Goal: Transaction & Acquisition: Obtain resource

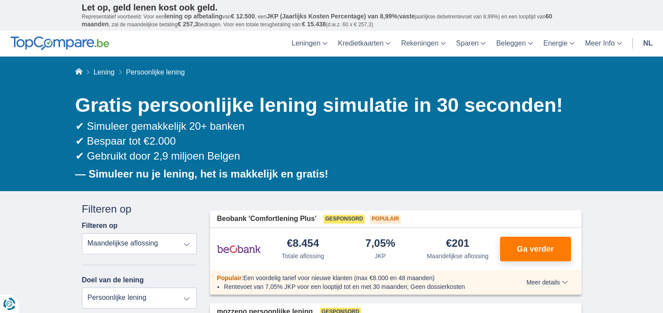
click at [653, 39] on link "nl" at bounding box center [648, 44] width 20 height 26
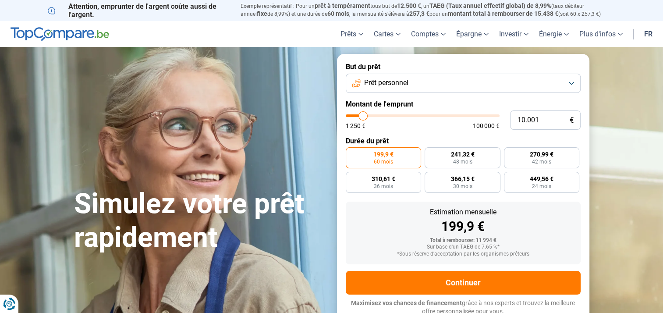
click at [650, 34] on link "fr" at bounding box center [648, 34] width 19 height 26
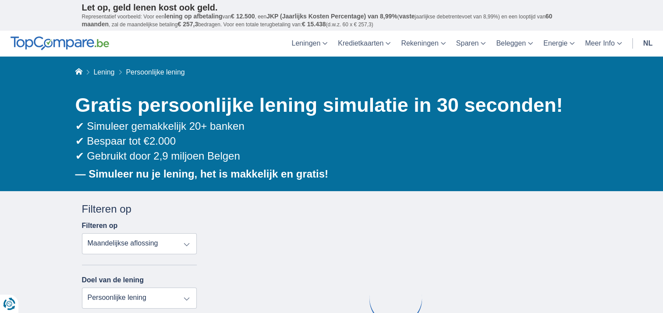
click at [648, 41] on link "nl" at bounding box center [648, 44] width 20 height 26
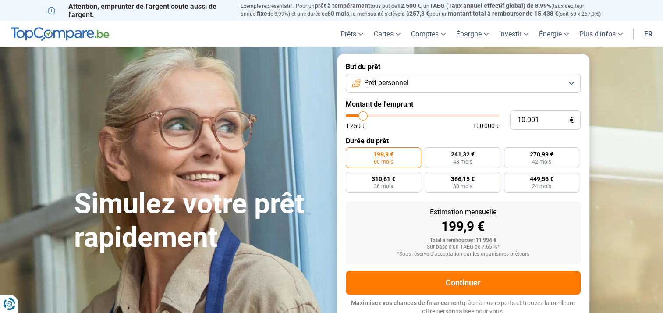
click at [484, 85] on button "Prêt personnel" at bounding box center [463, 83] width 235 height 19
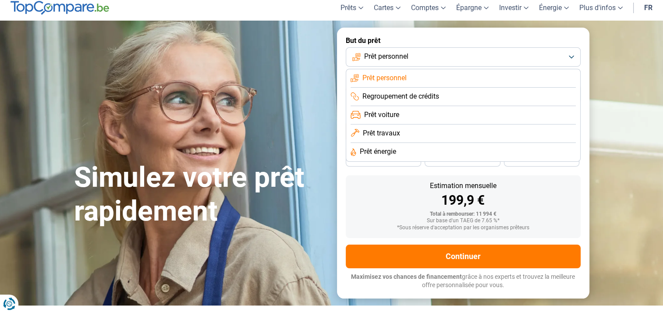
scroll to position [28, 0]
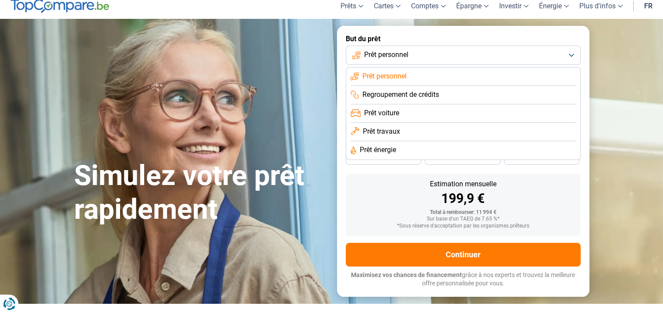
click at [388, 188] on div "Estimation mensuelle 199,9 €" at bounding box center [463, 192] width 221 height 25
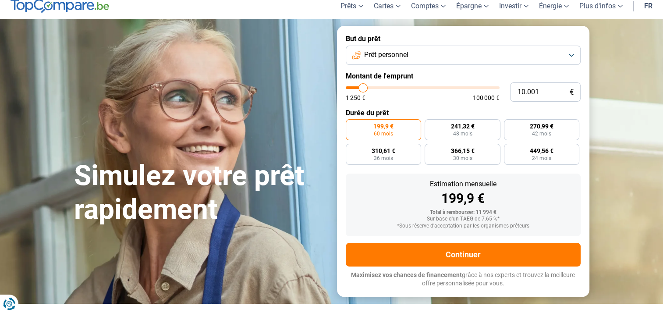
type input "8.750"
type input "8750"
type input "10.500"
type input "10500"
type input "20.250"
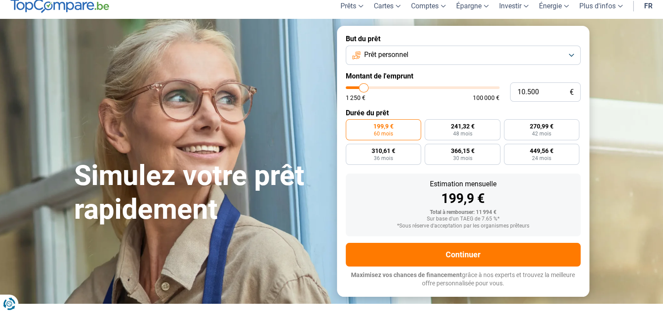
type input "20250"
type input "25.000"
type input "25000"
type input "32.250"
type input "32250"
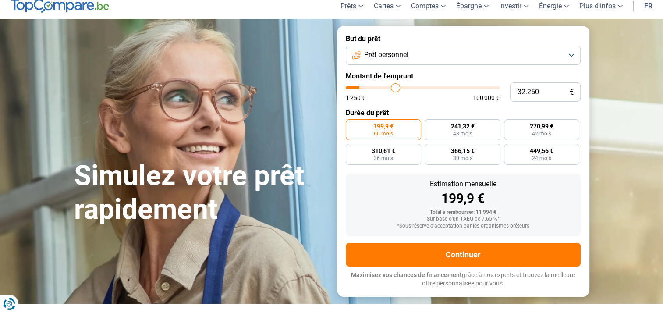
type input "40.500"
type input "40500"
type input "45.500"
type input "45500"
type input "53.250"
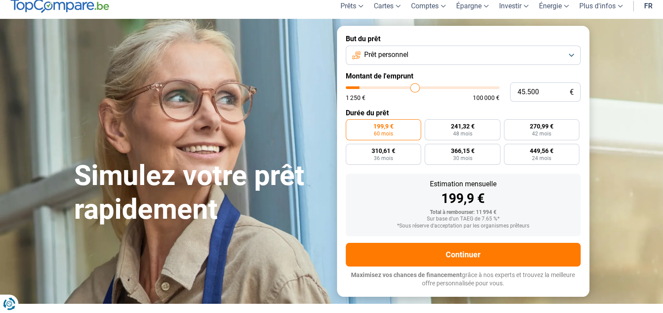
type input "53250"
type input "62.500"
type input "62500"
type input "69.250"
type input "69250"
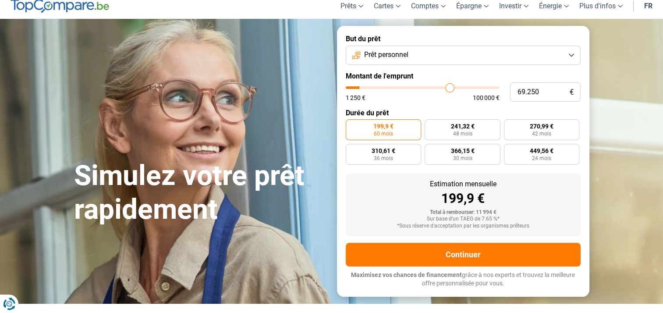
type input "75.250"
type input "75250"
type input "79.000"
type input "79000"
type input "82.500"
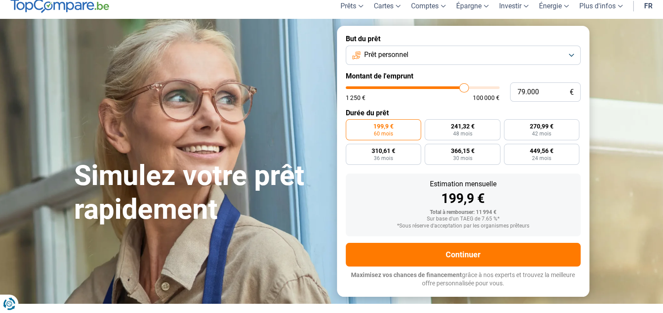
type input "82500"
type input "87.250"
type input "87250"
type input "93.250"
type input "93250"
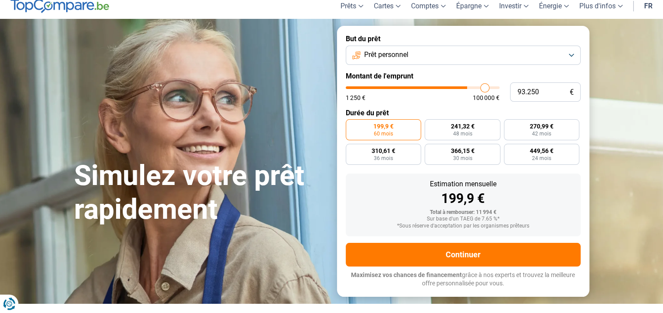
type input "95.250"
type input "95250"
type input "97.000"
type input "97000"
type input "98.500"
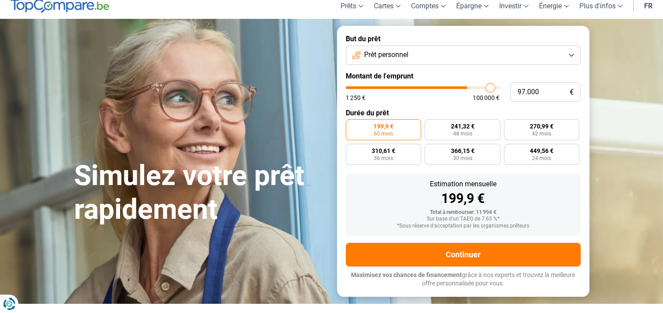
type input "98500"
type input "100.000"
drag, startPoint x: 361, startPoint y: 87, endPoint x: 503, endPoint y: 92, distance: 142.4
type input "100000"
click at [499, 89] on input "range" at bounding box center [423, 87] width 154 height 3
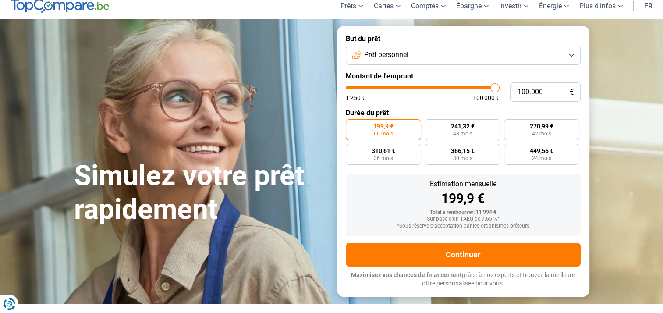
radio input "false"
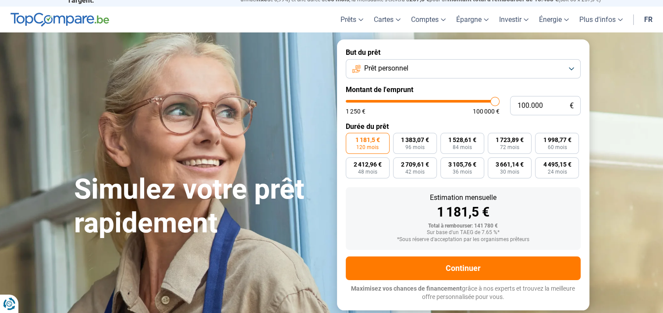
scroll to position [0, 0]
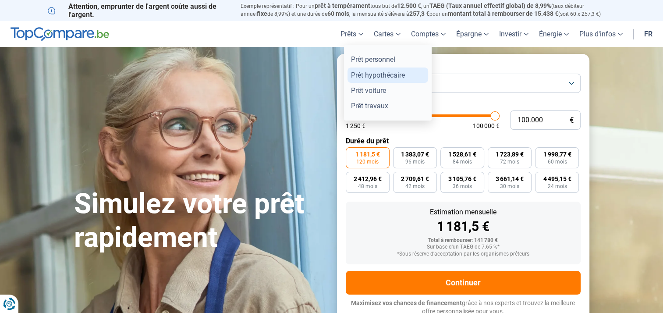
click at [368, 78] on link "Prêt hypothécaire" at bounding box center [387, 74] width 81 height 15
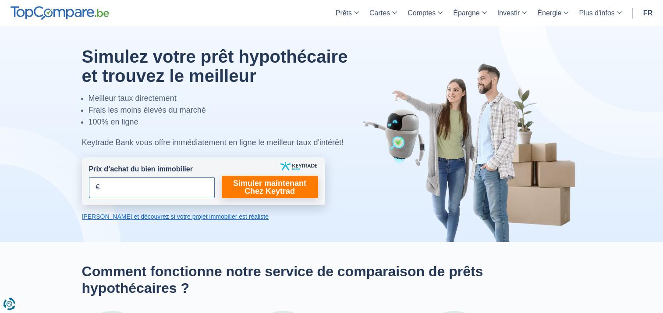
click at [166, 182] on input "Prix d’achat du bien immobilier" at bounding box center [152, 187] width 126 height 21
click at [168, 188] on input "155.000" at bounding box center [152, 187] width 126 height 21
click at [117, 188] on input "155.000" at bounding box center [152, 187] width 126 height 21
type input "150.000"
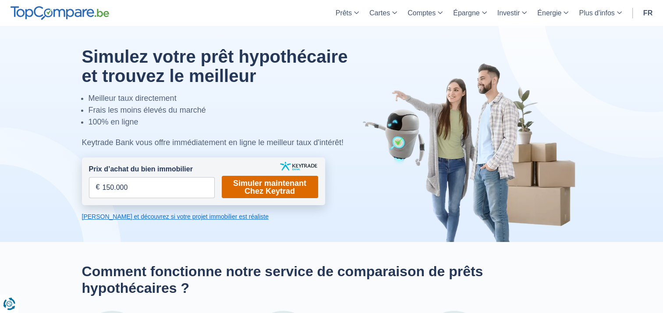
click at [265, 187] on link "Simuler maintenant Chez Keytrad" at bounding box center [270, 187] width 96 height 22
click at [194, 218] on link "Calculez et découvrez si votre projet immobilier est réaliste" at bounding box center [203, 216] width 243 height 9
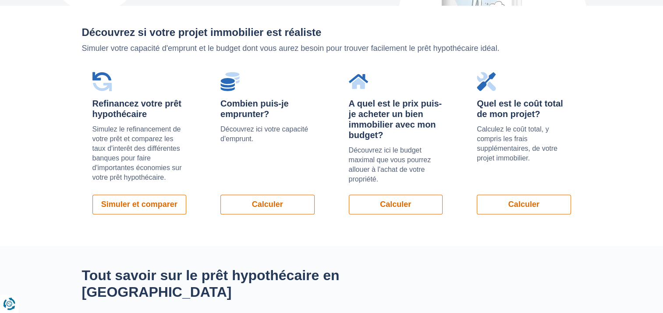
scroll to position [621, 0]
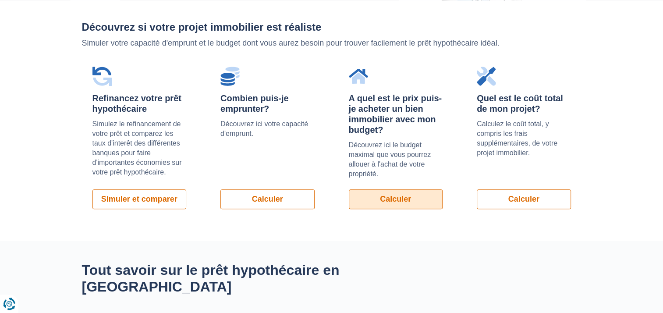
click at [368, 199] on link "Calculer" at bounding box center [396, 199] width 94 height 20
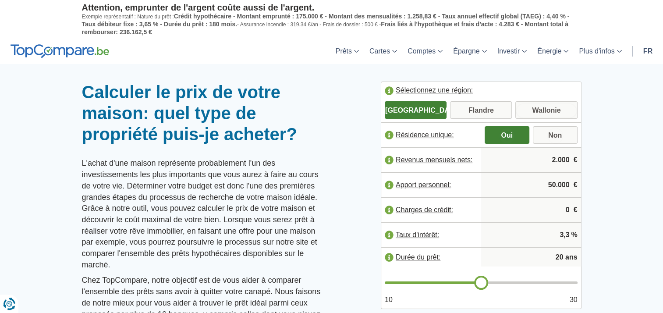
click at [538, 109] on input "Wallonie" at bounding box center [546, 111] width 62 height 16
radio input "true"
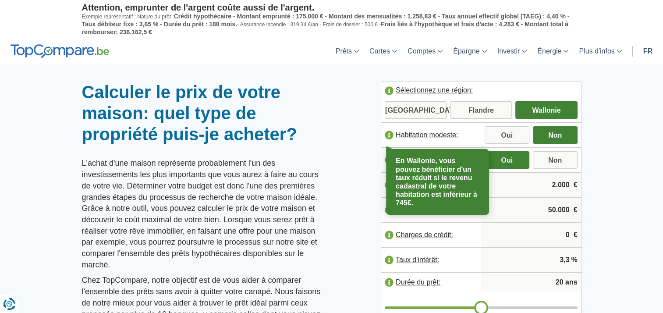
click at [389, 132] on label "Habitation modeste:" at bounding box center [431, 134] width 100 height 19
click at [345, 81] on div at bounding box center [331, 81] width 663 height 0
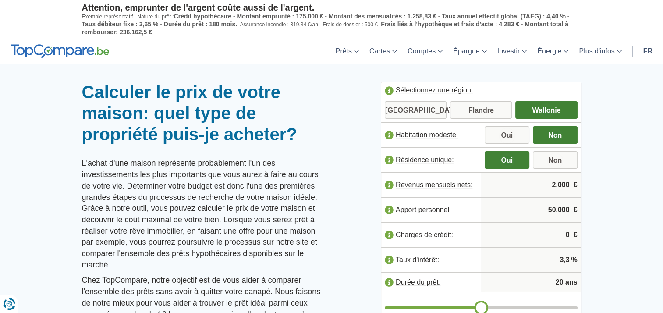
click at [388, 156] on label "Résidence unique:" at bounding box center [431, 159] width 100 height 19
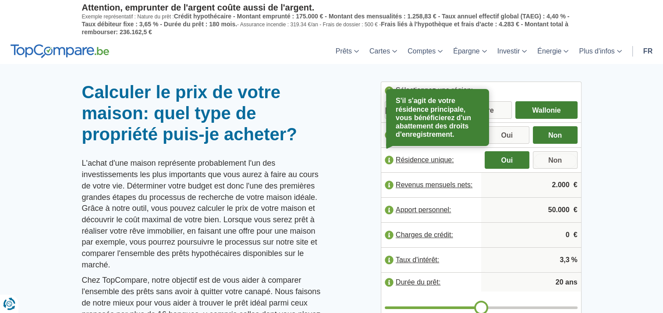
click at [559, 162] on input "Non" at bounding box center [555, 161] width 45 height 16
radio input "true"
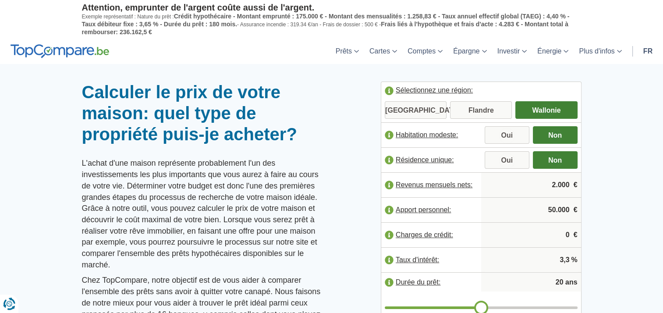
click at [556, 188] on input "2.000" at bounding box center [530, 185] width 93 height 24
click at [561, 184] on input "2.000" at bounding box center [530, 185] width 93 height 24
drag, startPoint x: 557, startPoint y: 184, endPoint x: 572, endPoint y: 186, distance: 15.1
click at [572, 186] on input "2.000" at bounding box center [530, 185] width 93 height 24
type input "2.450"
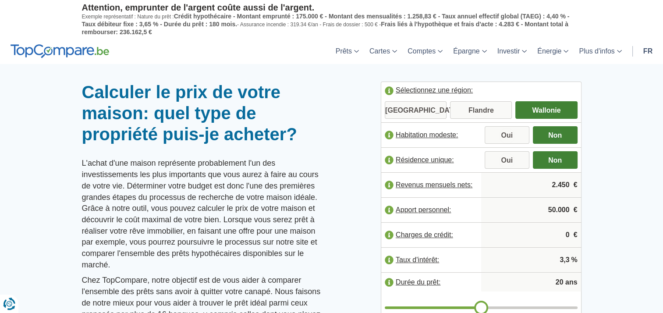
click at [631, 81] on div at bounding box center [331, 81] width 663 height 0
drag, startPoint x: 547, startPoint y: 208, endPoint x: 569, endPoint y: 209, distance: 22.4
click at [569, 209] on input "50.000" at bounding box center [530, 210] width 93 height 24
type input "0"
type input "40.000"
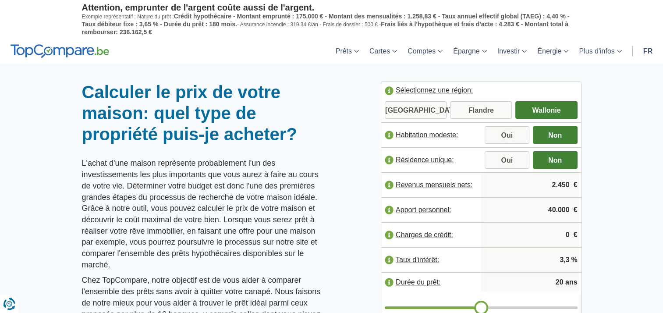
click at [605, 81] on div at bounding box center [331, 81] width 663 height 0
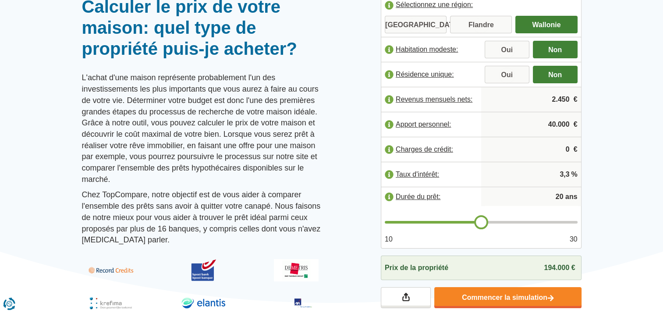
scroll to position [92, 0]
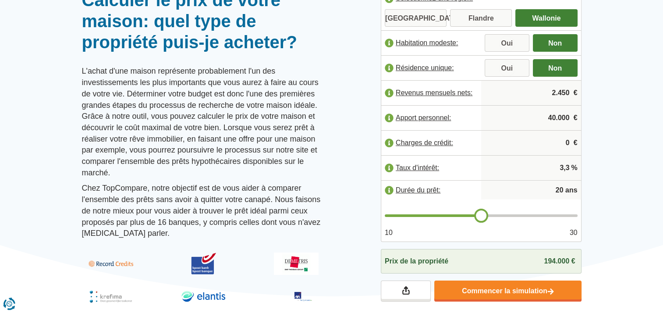
type input "19"
type input "18"
type input "17"
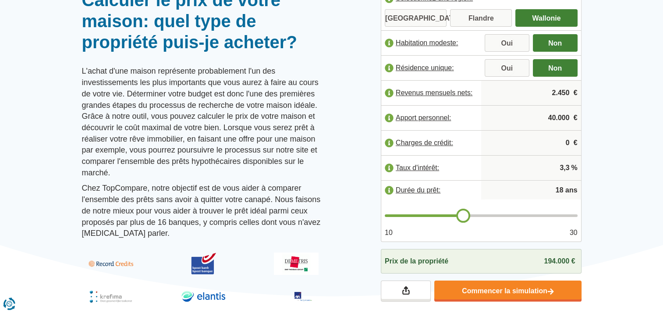
type input "17"
type input "16"
type input "15"
drag, startPoint x: 480, startPoint y: 215, endPoint x: 433, endPoint y: 215, distance: 46.4
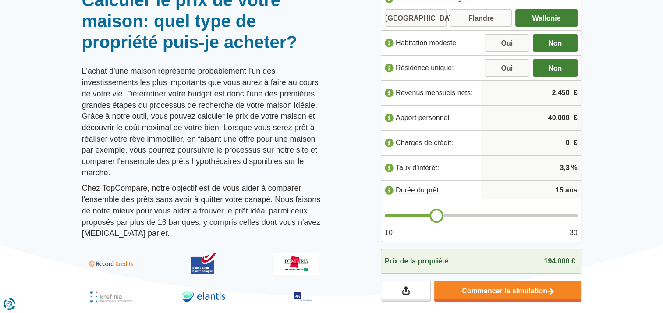
type input "15"
click at [433, 215] on input "range" at bounding box center [481, 215] width 193 height 3
click at [572, 169] on span "%" at bounding box center [574, 168] width 6 height 10
drag, startPoint x: 561, startPoint y: 165, endPoint x: 571, endPoint y: 169, distance: 11.1
click at [571, 169] on div "3,3 %" at bounding box center [531, 167] width 100 height 25
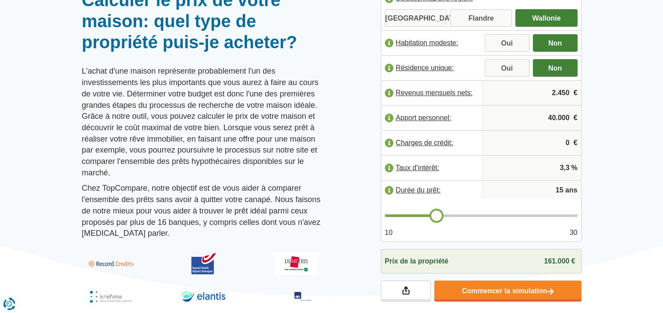
drag, startPoint x: 547, startPoint y: 116, endPoint x: 555, endPoint y: 116, distance: 7.9
click at [555, 116] on input "40.000" at bounding box center [530, 118] width 93 height 24
type input "50.000"
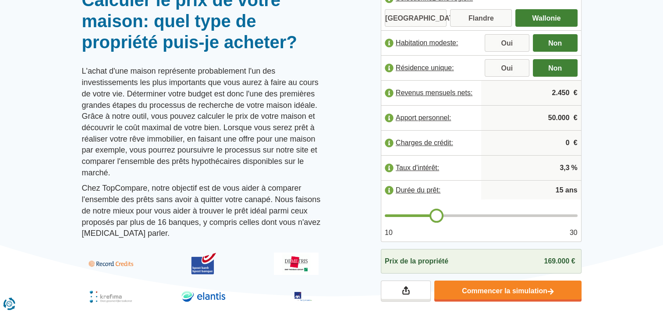
drag, startPoint x: 548, startPoint y: 111, endPoint x: 555, endPoint y: 113, distance: 7.6
click at [555, 113] on input "50.000" at bounding box center [530, 118] width 93 height 24
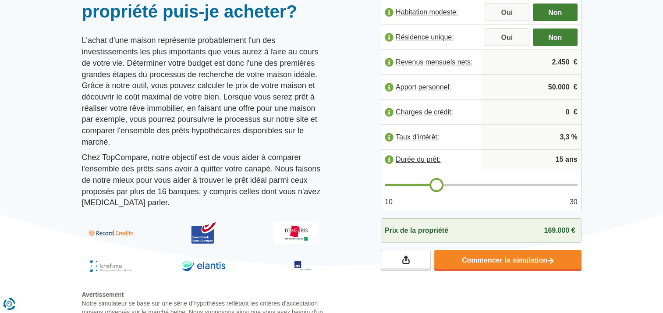
scroll to position [121, 0]
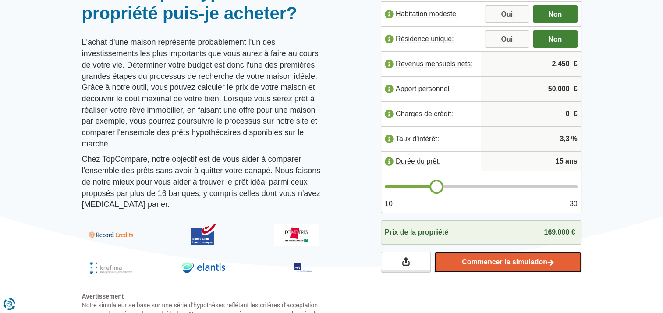
click at [487, 258] on link "Commencer la simulation" at bounding box center [507, 261] width 147 height 21
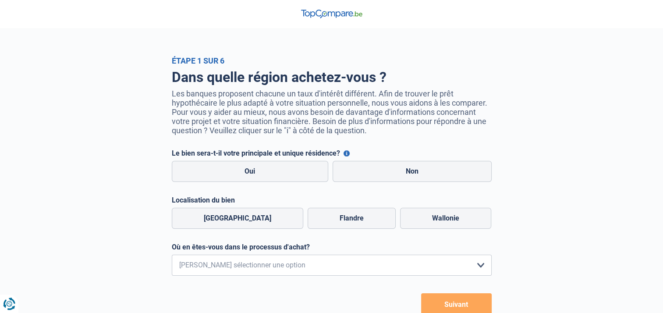
click at [345, 155] on button "Le bien sera-t-il votre principale et unique résidence?" at bounding box center [346, 153] width 6 height 6
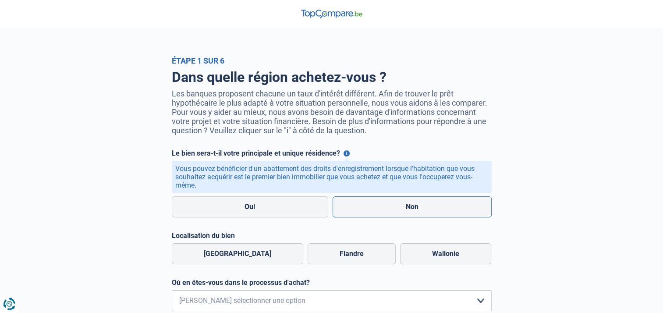
click at [372, 215] on label "Non" at bounding box center [411, 206] width 159 height 21
click at [372, 215] on input "Non" at bounding box center [411, 206] width 159 height 21
radio input "true"
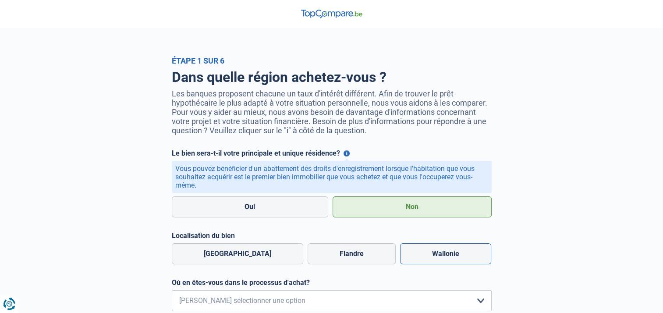
click at [405, 261] on label "Wallonie" at bounding box center [445, 253] width 91 height 21
click at [405, 261] on input "Wallonie" at bounding box center [445, 253] width 91 height 21
radio input "true"
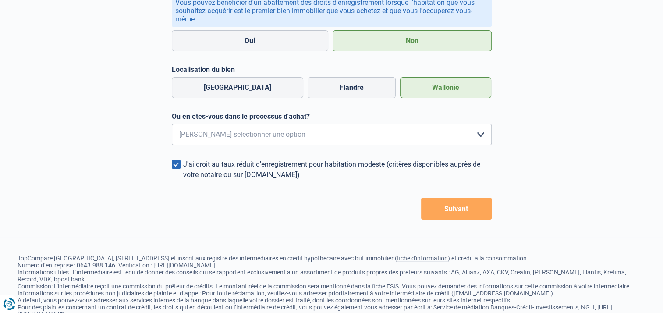
scroll to position [166, 0]
click at [385, 136] on select "Je me renseigne juste car je n'ai pas de projet d'achat concret actuellement Je…" at bounding box center [332, 134] width 320 height 21
select select "1b"
click at [172, 126] on select "Je me renseigne juste car je n'ai pas de projet d'achat concret actuellement Je…" at bounding box center [332, 134] width 320 height 21
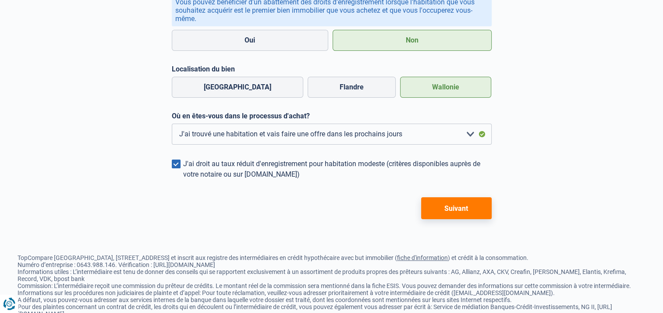
click at [175, 168] on span at bounding box center [176, 163] width 9 height 9
click at [183, 180] on input "J'ai droit au taux réduit d'enregistrement pour habitation modeste (critères di…" at bounding box center [183, 180] width 0 height 0
click at [444, 218] on button "Suivant" at bounding box center [456, 208] width 71 height 22
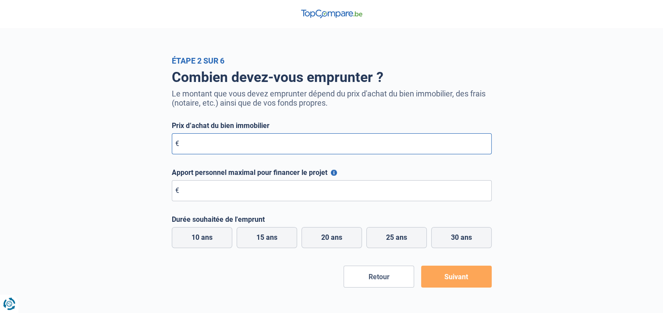
click at [378, 148] on input "Prix d’achat du bien immobilier" at bounding box center [332, 143] width 320 height 21
type input "160.000"
click at [352, 191] on input "Apport personnel maximal pour financer le projet" at bounding box center [332, 190] width 320 height 21
type input "5"
type input "40.000"
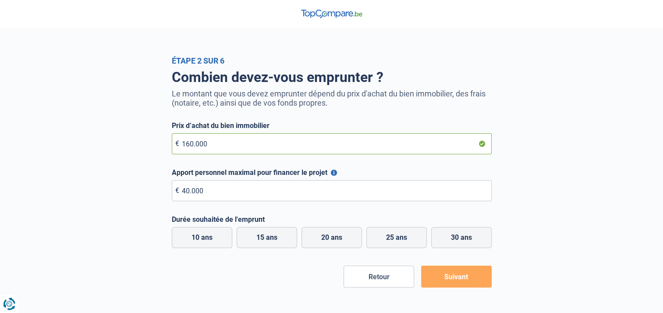
click at [187, 143] on input "160.000" at bounding box center [332, 143] width 320 height 21
type input "170.000"
click at [276, 235] on label "15 ans" at bounding box center [267, 237] width 60 height 21
click at [276, 235] on input "15 ans" at bounding box center [267, 237] width 60 height 21
radio input "true"
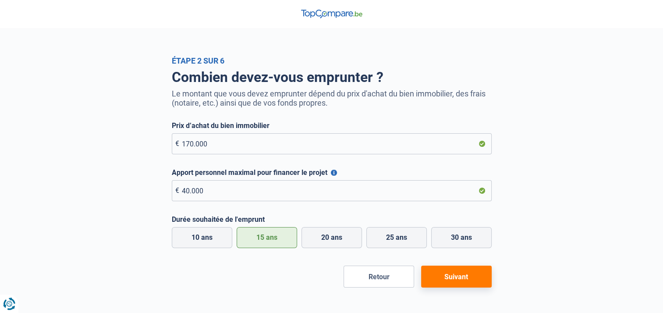
click at [452, 282] on button "Suivant" at bounding box center [456, 276] width 71 height 22
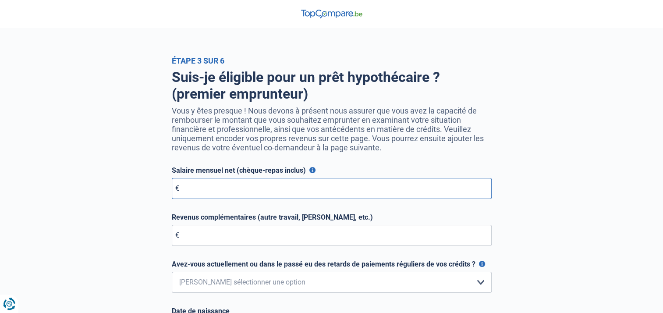
click at [430, 192] on input "Salaire mensuel net (chèque-repas inclus)" at bounding box center [332, 188] width 320 height 21
type input "2.450"
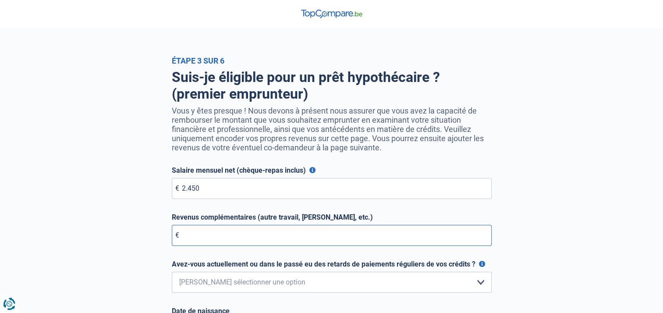
click at [387, 236] on input "Revenus complémentaires (autre travail, [PERSON_NAME], etc.)" at bounding box center [332, 235] width 320 height 21
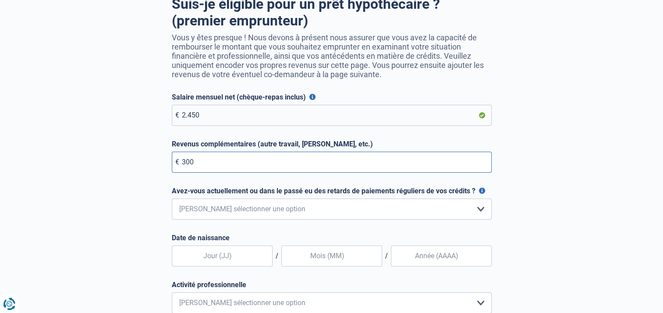
scroll to position [75, 0]
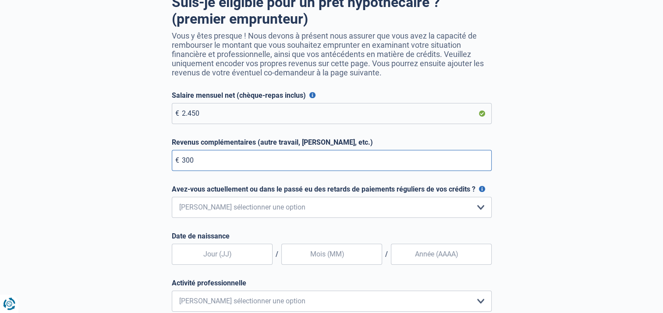
type input "300"
click at [398, 212] on select "Non, jamais Oui mais j'ai tout remboursé il y a moins d'un an Oui mais cela fai…" at bounding box center [332, 207] width 320 height 21
select select "0"
click at [172, 198] on select "Non, jamais Oui mais j'ai tout remboursé il y a moins d'un an Oui mais cela fai…" at bounding box center [332, 207] width 320 height 21
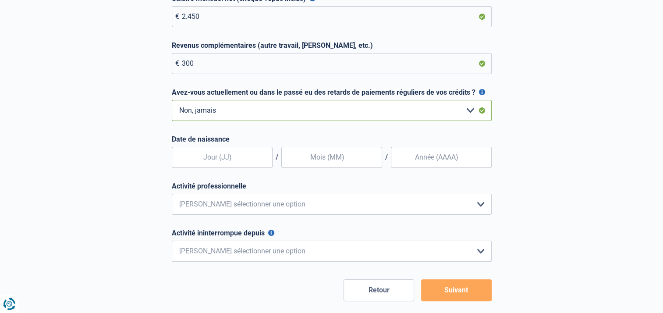
scroll to position [184, 0]
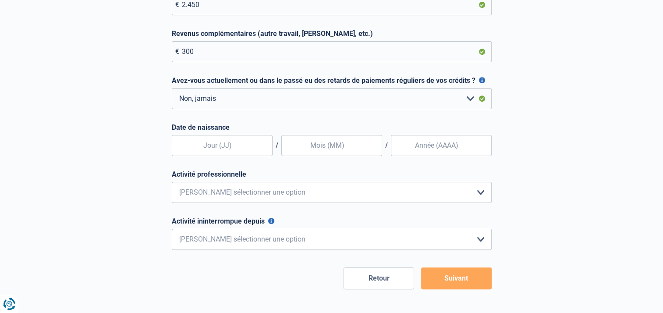
click at [269, 159] on form "Salaire mensuel net (chèque-repas inclus) Pour les employés, cela est votre sal…" at bounding box center [332, 135] width 320 height 307
click at [254, 150] on input "text" at bounding box center [222, 145] width 101 height 21
type input "24"
type input "07"
type input "1999"
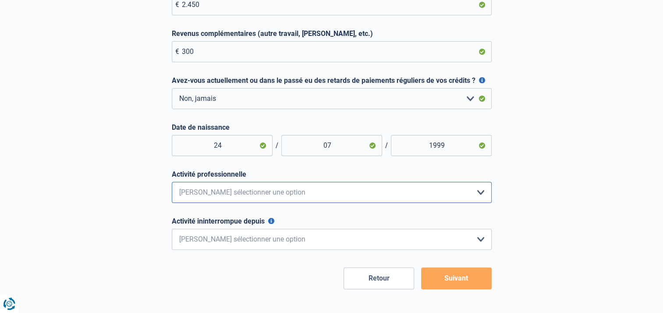
click at [256, 202] on select "Employé privé Ouvrier Fonctionnaire Indépendant Dirigeant d'entreprise Pensionn…" at bounding box center [332, 192] width 320 height 21
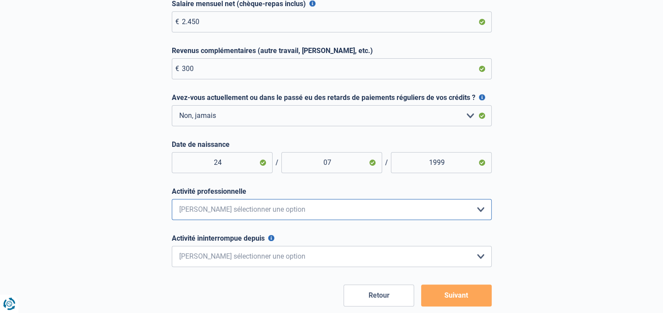
scroll to position [166, 0]
drag, startPoint x: 256, startPoint y: 204, endPoint x: 218, endPoint y: 207, distance: 38.2
click at [218, 207] on select "Employé privé Ouvrier Fonctionnaire Indépendant Dirigeant d'entreprise Pensionn…" at bounding box center [332, 209] width 320 height 21
select select "privateEmployee"
click at [172, 201] on select "Employé privé Ouvrier Fonctionnaire Indépendant Dirigeant d'entreprise Pensionn…" at bounding box center [332, 209] width 320 height 21
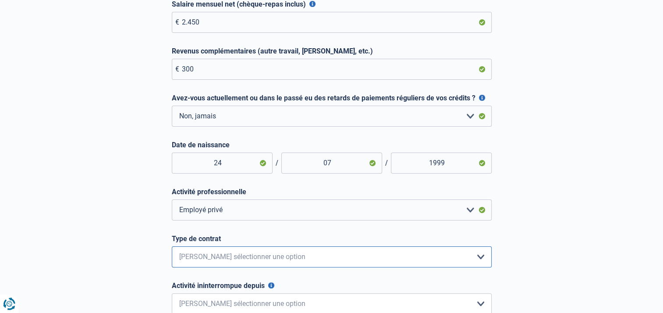
click at [209, 259] on select "Intérimaire Contrat à Durée Indéterminée Contrat à Durée Déterminée Veuillez sé…" at bounding box center [332, 256] width 320 height 21
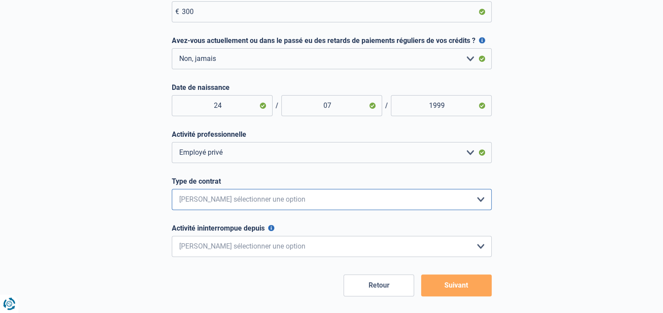
scroll to position [228, 0]
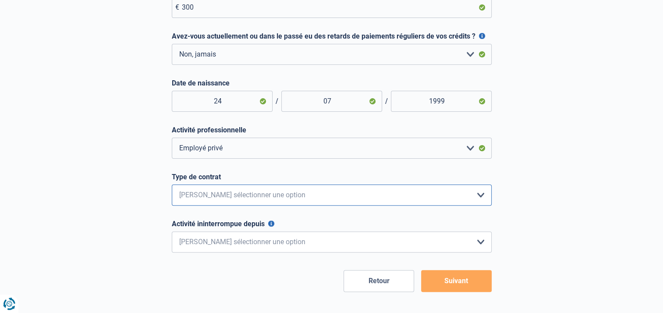
click at [234, 194] on select "Intérimaire Contrat à Durée Indéterminée Contrat à Durée Déterminée Veuillez sé…" at bounding box center [332, 194] width 320 height 21
select select "permanent"
click at [172, 186] on select "Intérimaire Contrat à Durée Indéterminée Contrat à Durée Déterminée Veuillez sé…" at bounding box center [332, 194] width 320 height 21
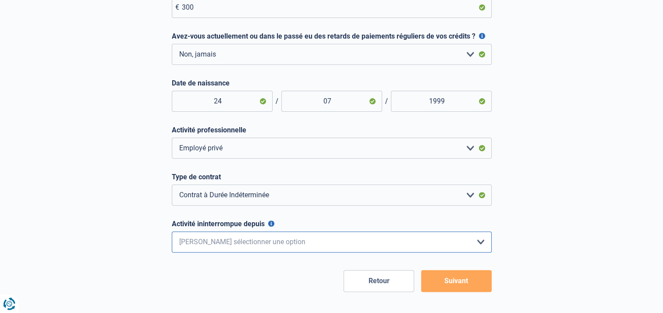
click at [238, 245] on select "< 6 mois 6 - 12 mois 12 - 24 mois 24 - 36 mois > 36 mois Veuillez sélectionner …" at bounding box center [332, 241] width 320 height 21
click at [244, 255] on form "Salaire mensuel net (chèque-repas inclus) Pour les employés, cela est votre sal…" at bounding box center [332, 114] width 320 height 353
click at [457, 284] on button "Suivant" at bounding box center [456, 281] width 71 height 22
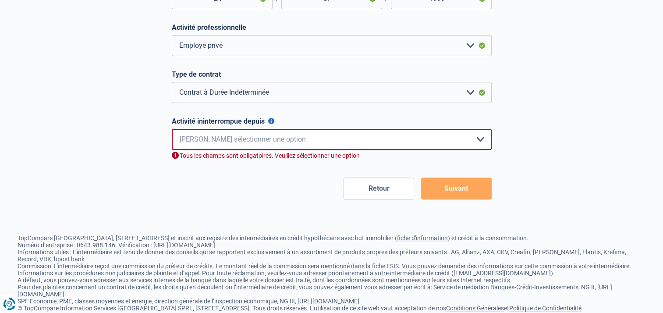
scroll to position [342, 0]
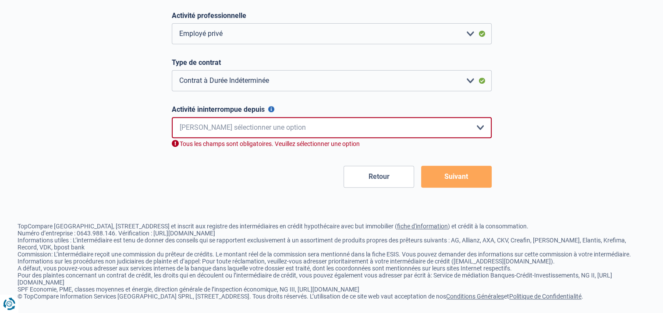
click at [272, 112] on button "Activité ininterrompue depuis" at bounding box center [271, 109] width 6 height 6
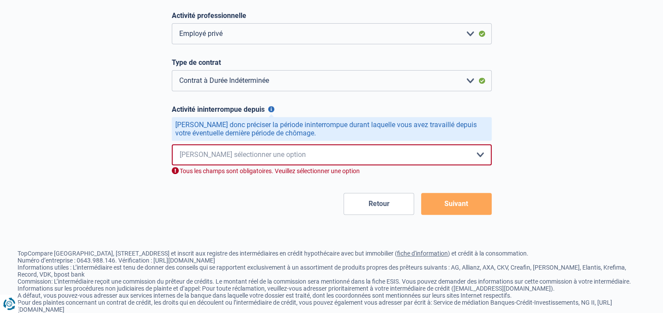
click at [263, 158] on select "< 6 mois 6 - 12 mois 12 - 24 mois 24 - 36 mois > 36 mois Veuillez sélectionner …" at bounding box center [332, 154] width 320 height 21
select select "less6"
click at [172, 146] on select "< 6 mois 6 - 12 mois 12 - 24 mois 24 - 36 mois > 36 mois Veuillez sélectionner …" at bounding box center [332, 154] width 320 height 21
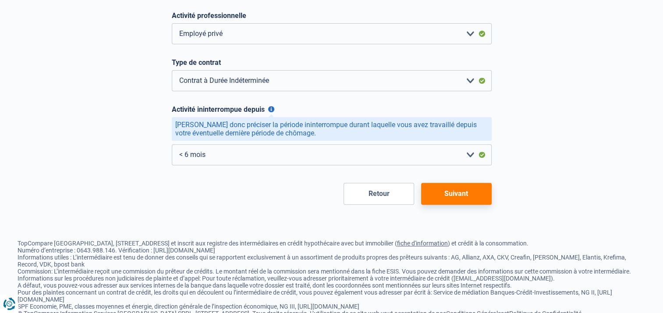
click at [445, 201] on button "Suivant" at bounding box center [456, 194] width 71 height 22
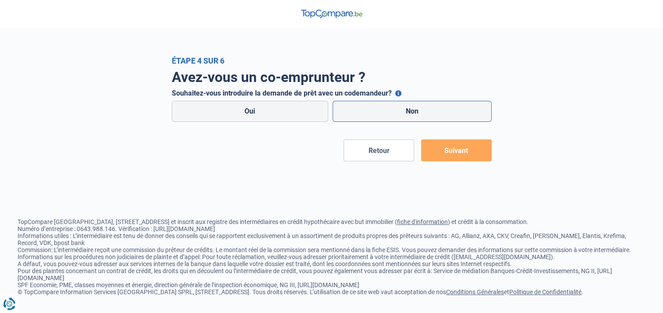
click at [395, 114] on label "Non" at bounding box center [411, 111] width 159 height 21
click at [395, 114] on input "Non" at bounding box center [411, 111] width 159 height 21
radio input "true"
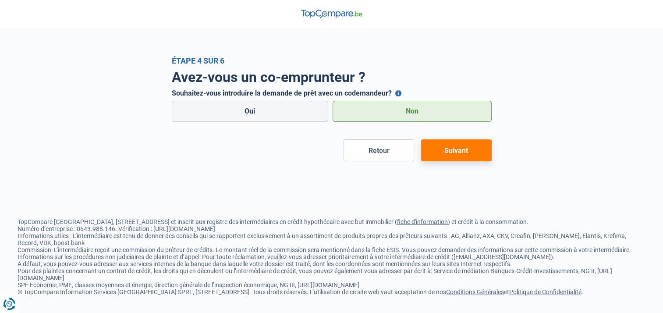
click at [455, 152] on button "Suivant" at bounding box center [456, 150] width 71 height 22
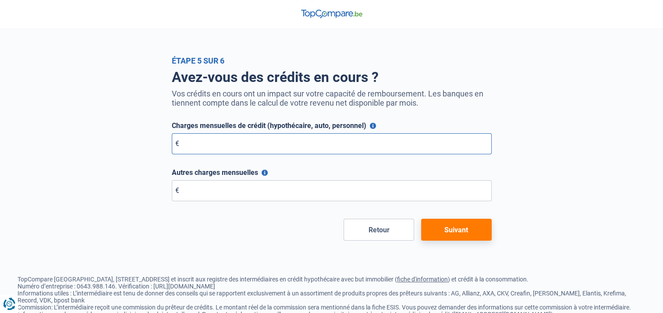
click at [348, 148] on input "Charges mensuelles de crédit (hypothécaire, auto, personnel)" at bounding box center [332, 143] width 320 height 21
type input "0"
click at [331, 180] on div "Autres charges mensuelles N'indiquez que les charges qui subsisteraient après l…" at bounding box center [332, 184] width 320 height 33
click at [265, 172] on button "Autres charges mensuelles" at bounding box center [264, 172] width 6 height 6
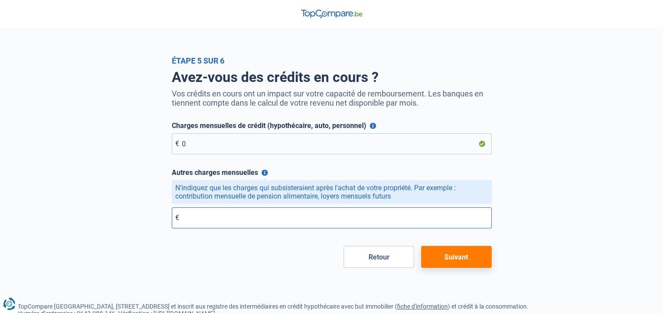
click at [252, 218] on input "Autres charges mensuelles" at bounding box center [332, 217] width 320 height 21
type input "0"
click at [463, 260] on button "Suivant" at bounding box center [456, 257] width 71 height 22
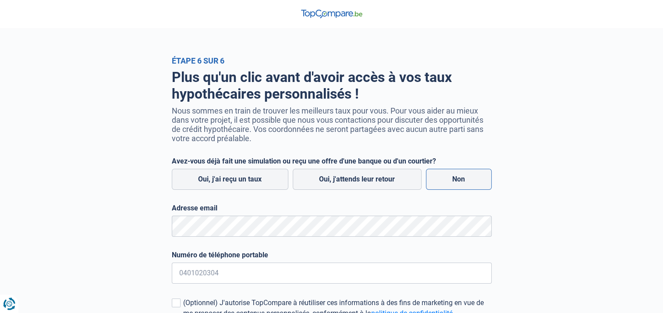
click at [456, 177] on label "Non" at bounding box center [459, 179] width 66 height 21
click at [456, 177] on input "Non" at bounding box center [459, 179] width 66 height 21
radio input "true"
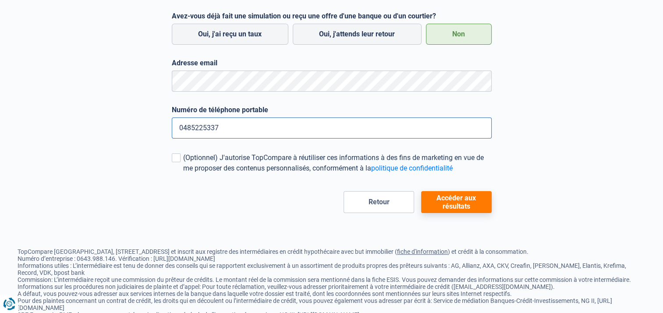
scroll to position [180, 0]
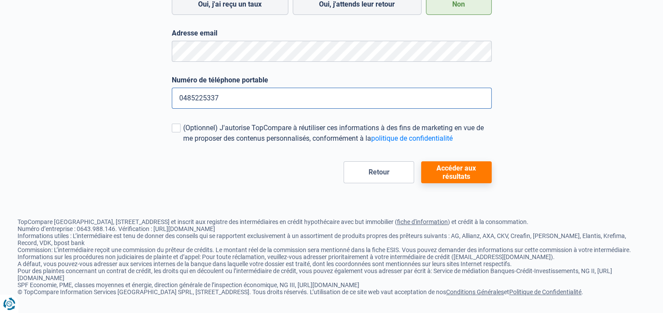
type input "0485225337"
click at [448, 169] on button "Accéder aux résultats" at bounding box center [456, 172] width 71 height 22
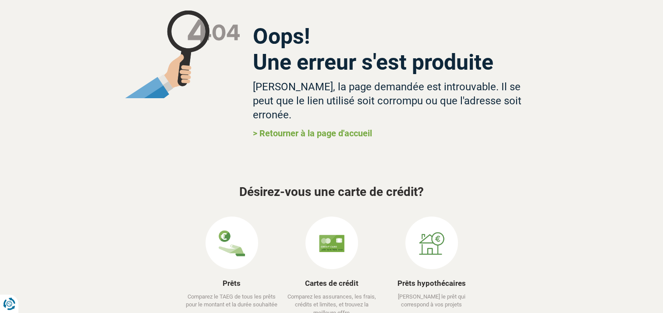
scroll to position [95, 0]
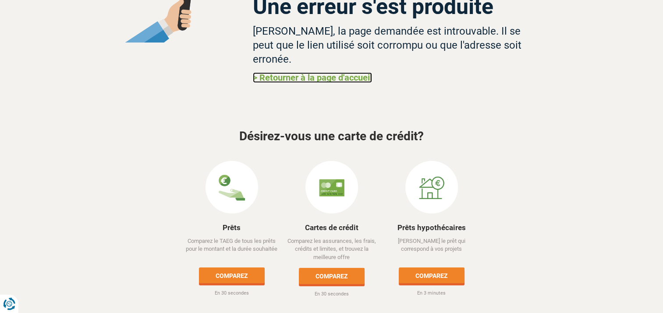
click at [324, 72] on link "> Retourner à la page d'accueil" at bounding box center [312, 77] width 119 height 11
